Goal: Task Accomplishment & Management: Use online tool/utility

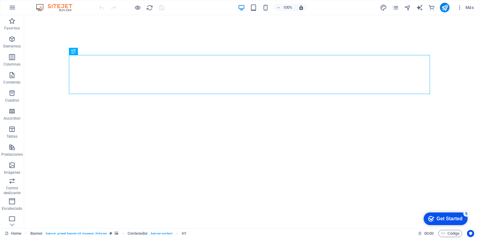
click at [399, 12] on div "100% Más" at bounding box center [239, 7] width 478 height 14
click at [398, 11] on icon "pages" at bounding box center [395, 7] width 7 height 7
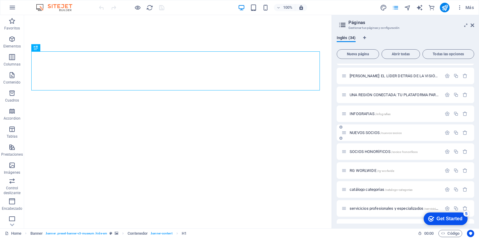
scroll to position [90, 0]
click at [373, 150] on div "SOCIOS HONORÍFICOS /socios-honorificos" at bounding box center [392, 152] width 100 height 7
click at [374, 150] on div "SOCIOS HONORÍFICOS /socios-honorificos" at bounding box center [392, 152] width 100 height 7
click at [377, 151] on span "SOCIOS HONORÍFICOS /socios-honorificos" at bounding box center [384, 152] width 68 height 5
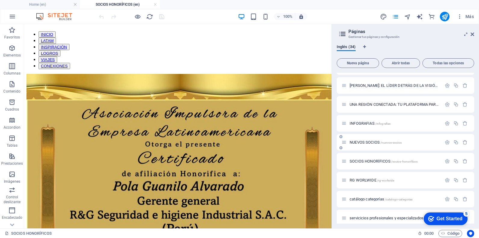
scroll to position [0, 0]
drag, startPoint x: 472, startPoint y: 36, endPoint x: 290, endPoint y: 140, distance: 209.7
click at [472, 36] on icon at bounding box center [473, 34] width 4 height 5
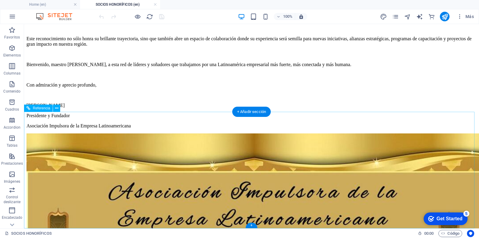
scroll to position [1129, 0]
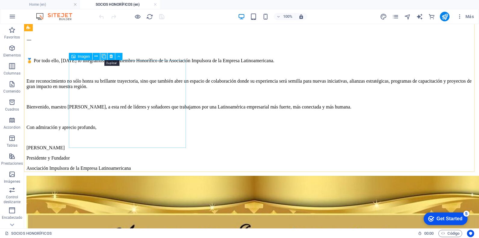
click at [105, 56] on icon at bounding box center [104, 56] width 4 height 6
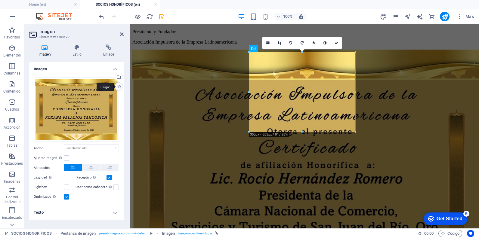
scroll to position [1123, 0]
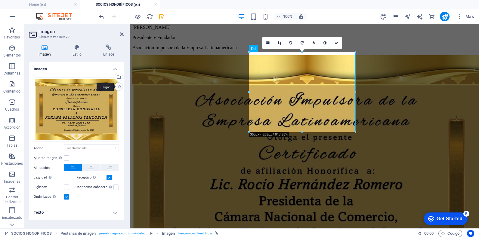
click at [119, 87] on div "Cargar" at bounding box center [118, 87] width 9 height 9
click at [117, 84] on div "Cargar" at bounding box center [118, 87] width 9 height 9
click at [161, 19] on icon "save" at bounding box center [161, 16] width 7 height 7
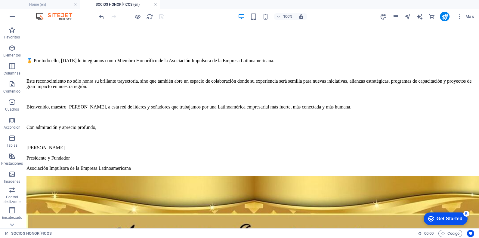
click at [156, 5] on link at bounding box center [155, 5] width 4 height 6
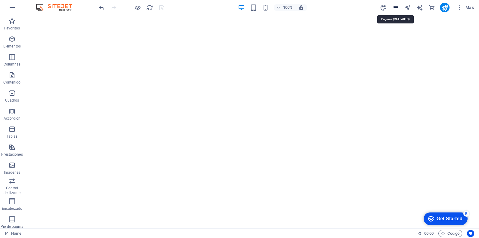
click at [398, 8] on icon "pages" at bounding box center [395, 7] width 7 height 7
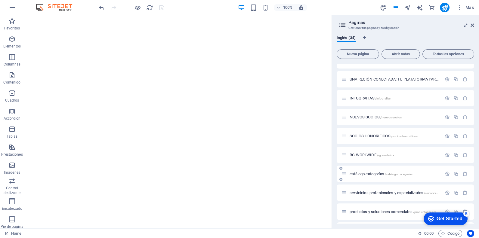
scroll to position [120, 0]
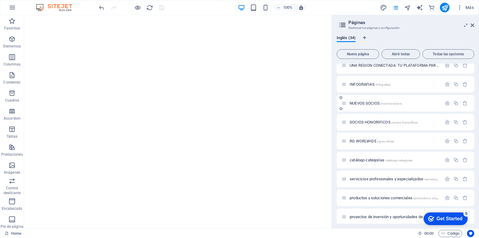
click at [370, 104] on span "NUEVOS SOCIOS /nuevos-socios" at bounding box center [376, 103] width 52 height 5
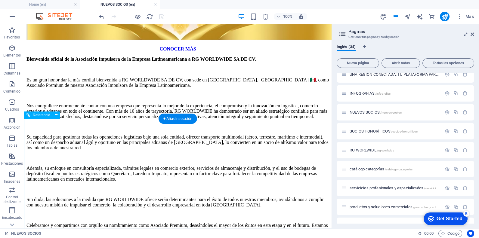
scroll to position [1098, 0]
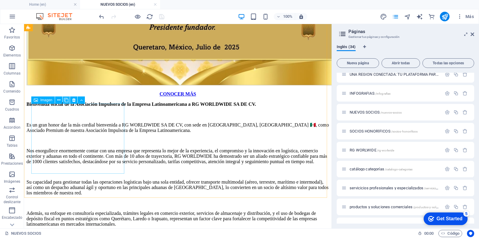
click at [68, 100] on icon at bounding box center [66, 100] width 4 height 6
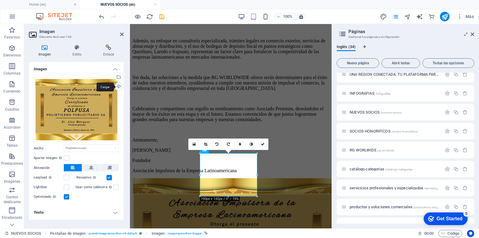
click at [118, 87] on div "Cargar" at bounding box center [118, 87] width 9 height 9
click at [161, 19] on icon "save" at bounding box center [161, 16] width 7 height 7
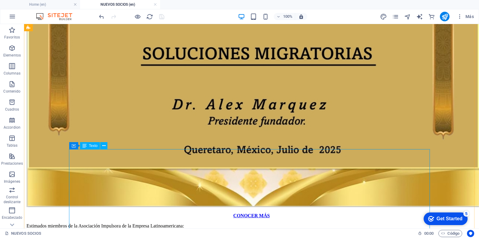
scroll to position [0, 0]
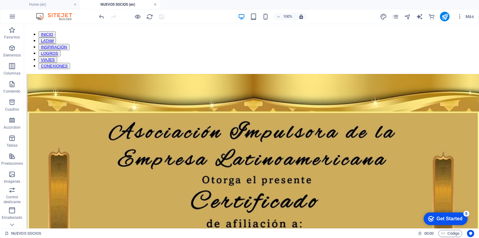
click at [155, 4] on link at bounding box center [155, 5] width 4 height 6
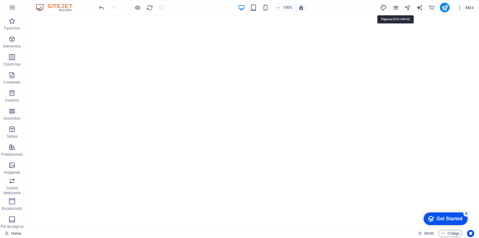
click at [395, 7] on icon "pages" at bounding box center [395, 7] width 7 height 7
